Goal: Task Accomplishment & Management: Use online tool/utility

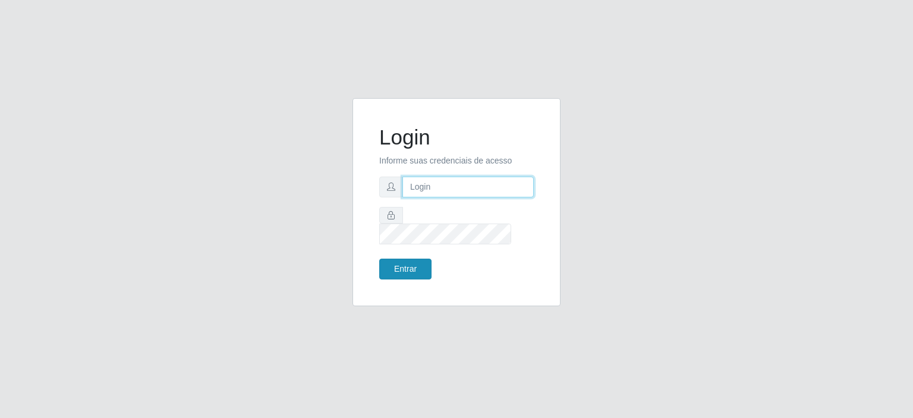
type input "[EMAIL_ADDRESS][DOMAIN_NAME]"
click at [404, 258] on button "Entrar" at bounding box center [405, 268] width 52 height 21
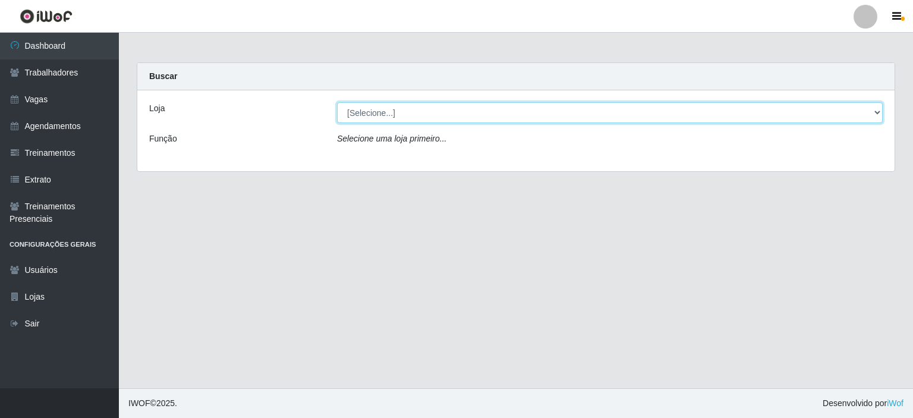
click at [399, 114] on select "[Selecione...] Preço Bom Supermercado" at bounding box center [609, 112] width 545 height 21
select select "387"
click at [337, 102] on select "[Selecione...] Preço Bom Supermercado" at bounding box center [609, 112] width 545 height 21
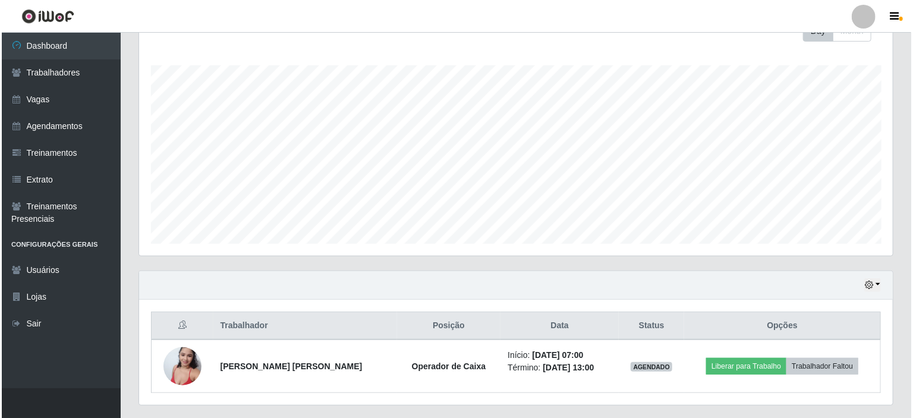
scroll to position [210, 0]
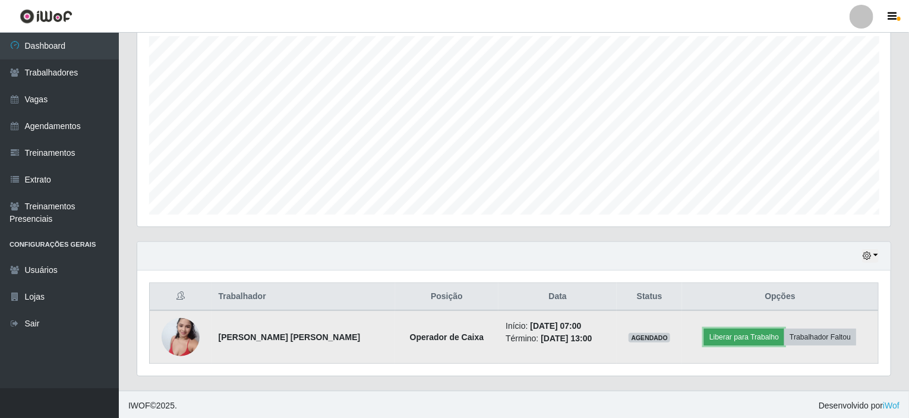
click at [733, 336] on button "Liberar para Trabalho" at bounding box center [744, 337] width 80 height 17
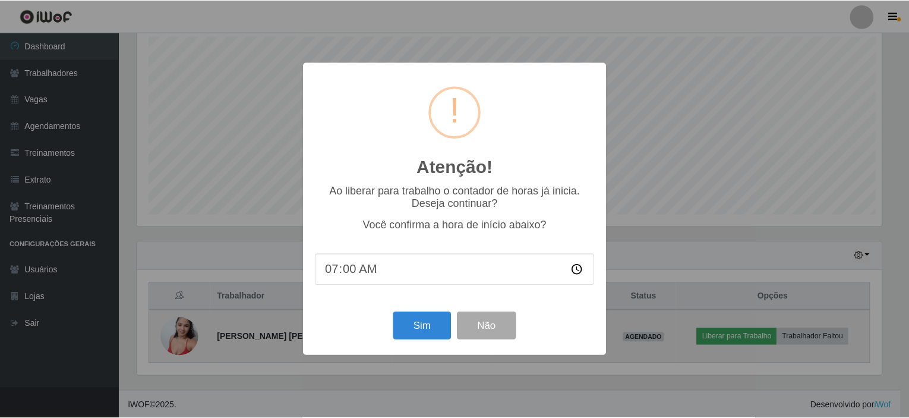
scroll to position [247, 749]
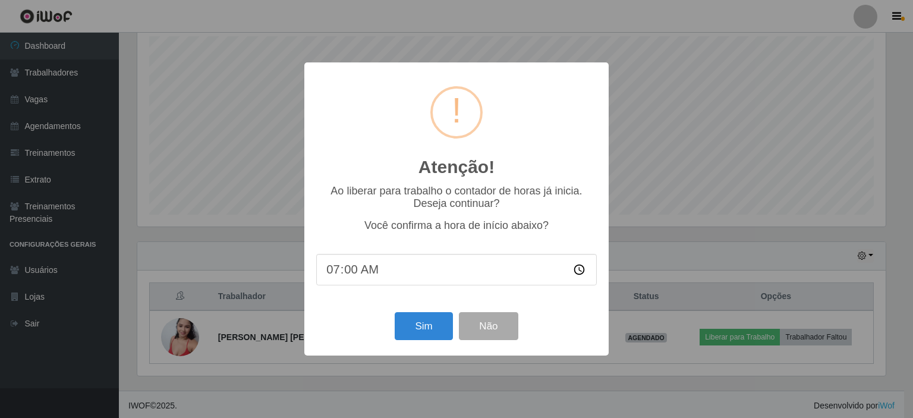
click at [349, 270] on input "07:00" at bounding box center [456, 269] width 280 height 31
type input "07:01"
click at [410, 327] on button "Sim" at bounding box center [424, 326] width 58 height 28
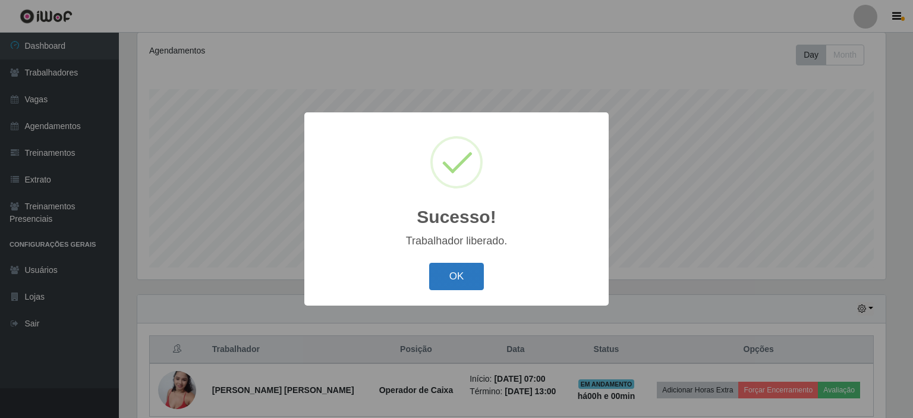
click at [465, 280] on button "OK" at bounding box center [456, 277] width 55 height 28
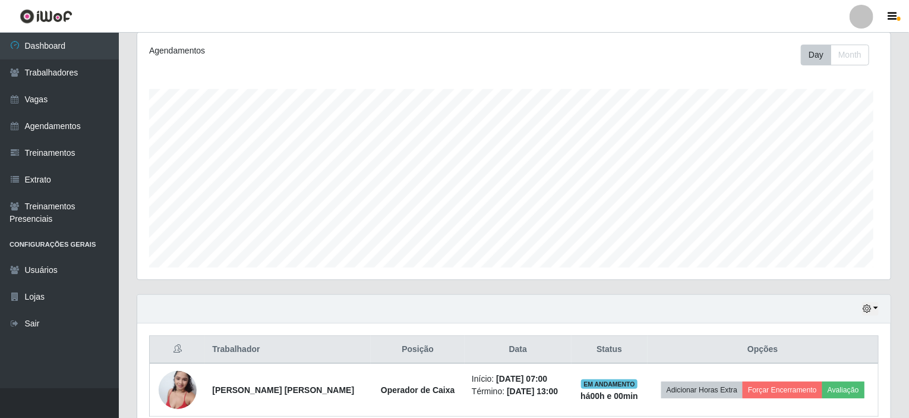
scroll to position [247, 753]
